Goal: Task Accomplishment & Management: Manage account settings

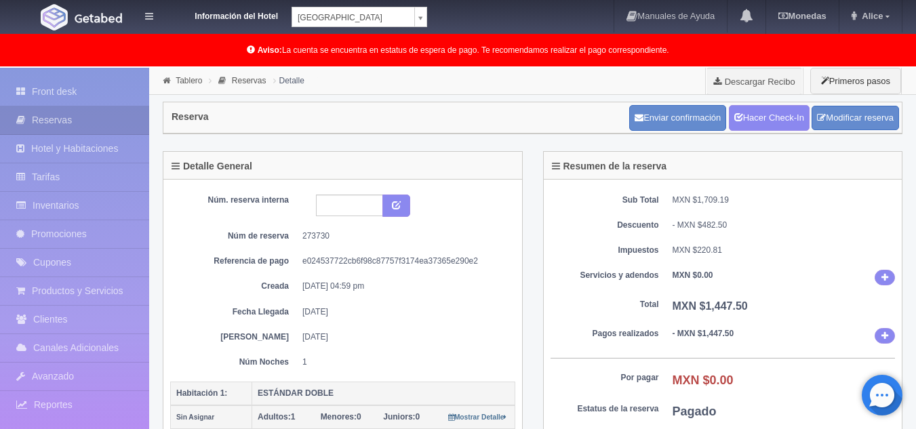
click at [886, 153] on div "Resumen de la reserva" at bounding box center [723, 166] width 359 height 28
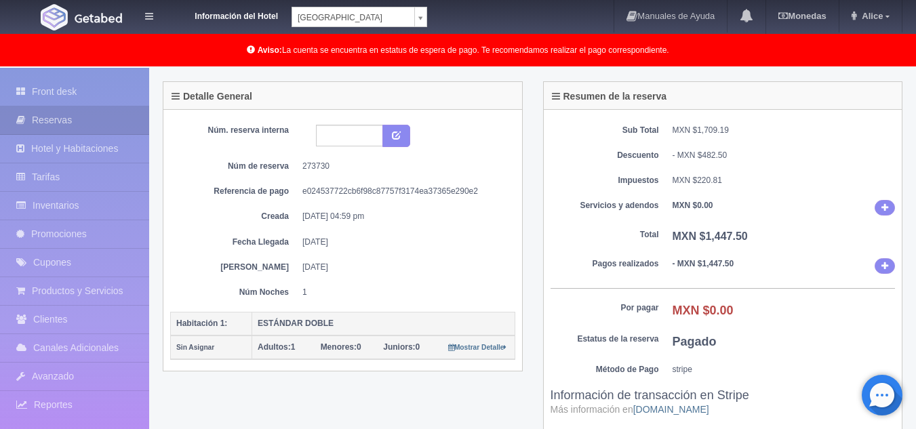
scroll to position [136, 0]
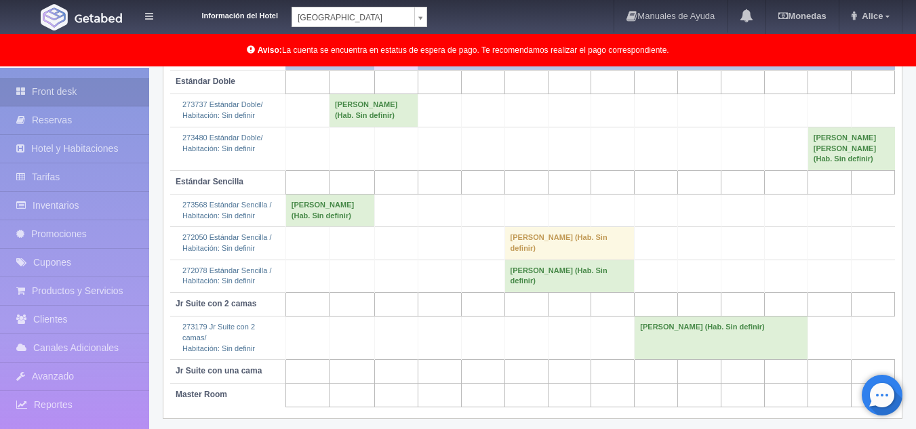
scroll to position [256, 0]
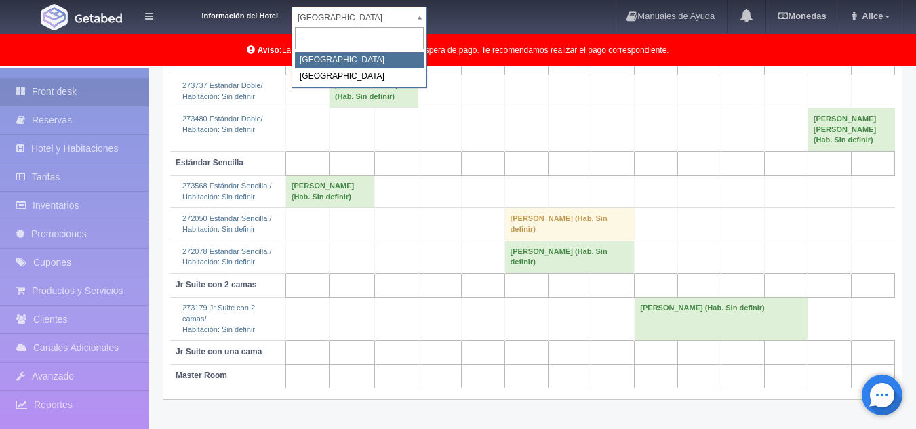
click at [418, 8] on body "Información del Hotel Hotel Plaza Campeche Hotel Plaza Campeche Hotel Plaza Col…" at bounding box center [458, 121] width 916 height 618
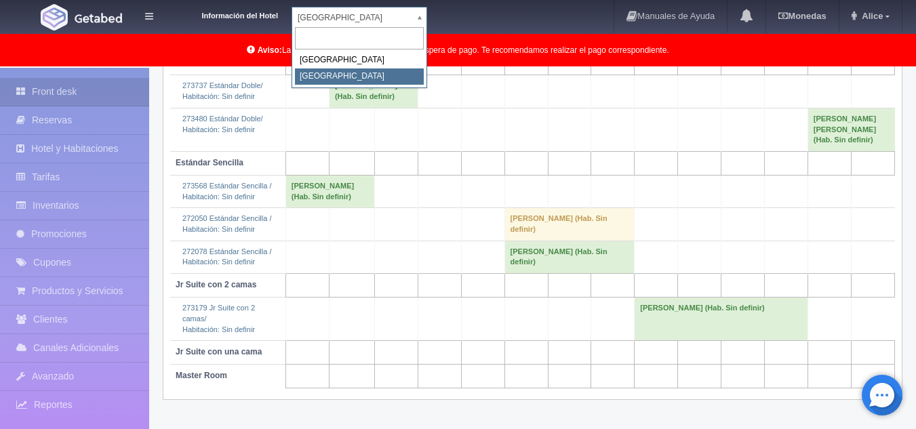
select select "375"
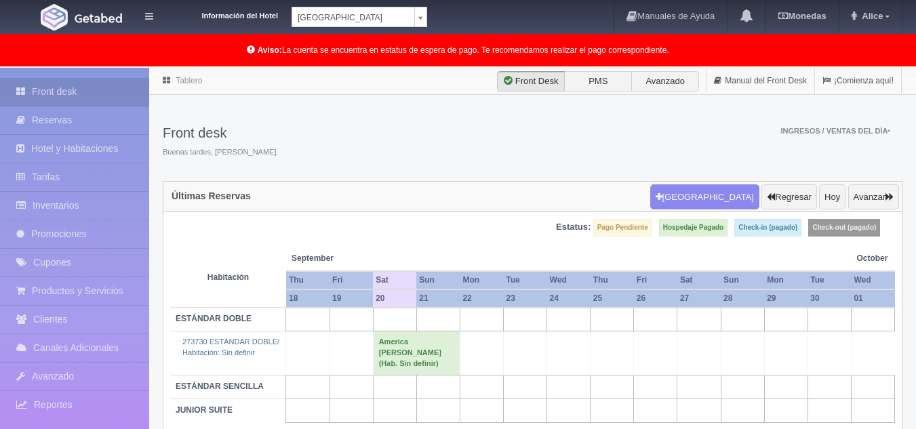
scroll to position [68, 0]
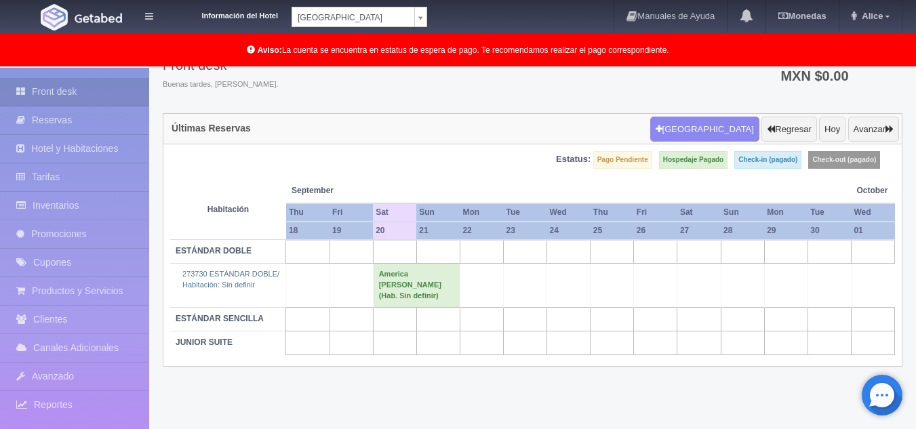
click at [412, 18] on body "Información del Hotel [GEOGRAPHIC_DATA] Campeche [GEOGRAPHIC_DATA] Colonial Man…" at bounding box center [458, 215] width 916 height 431
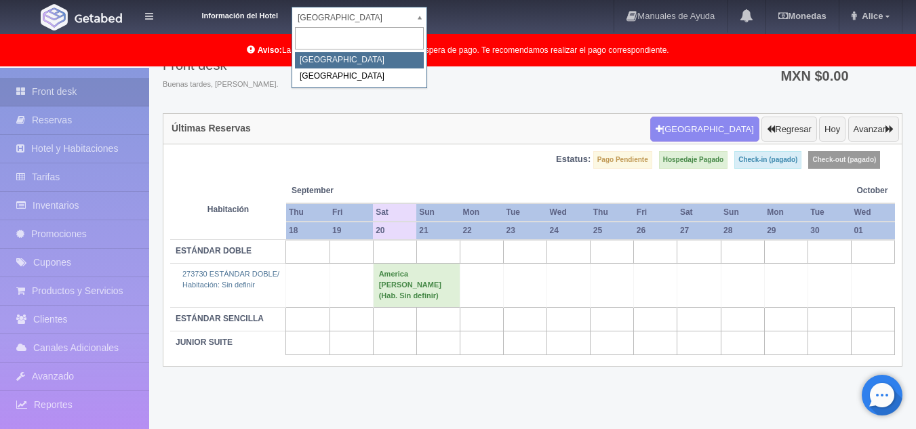
select select "342"
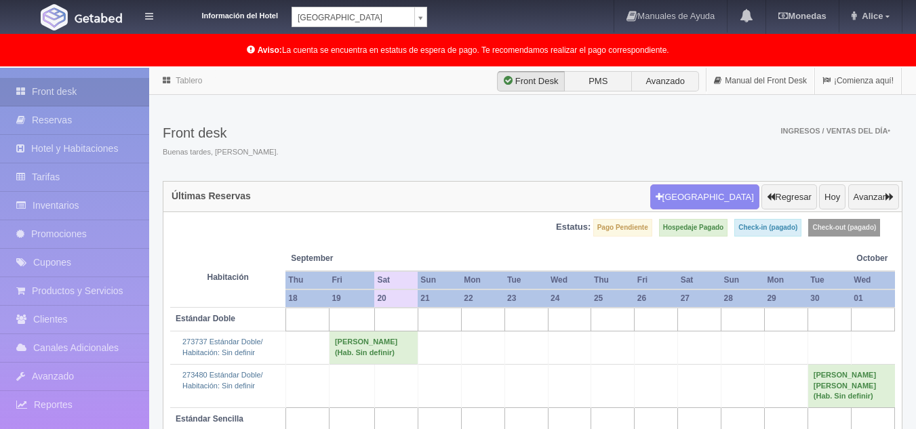
scroll to position [68, 0]
